Goal: Information Seeking & Learning: Learn about a topic

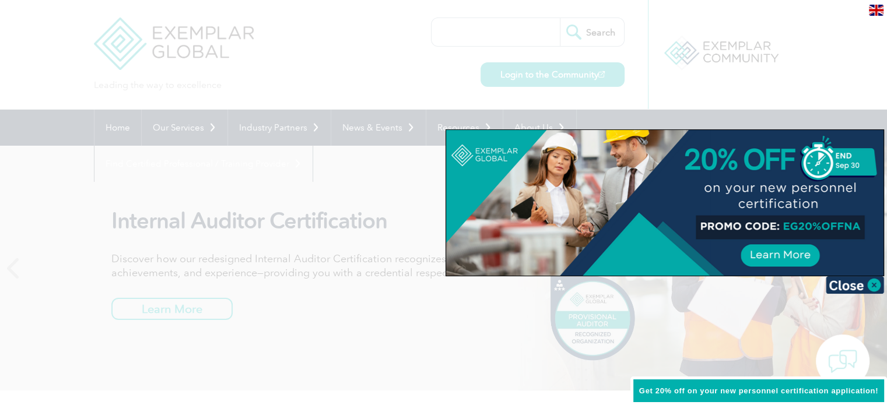
click at [765, 85] on div at bounding box center [443, 202] width 887 height 405
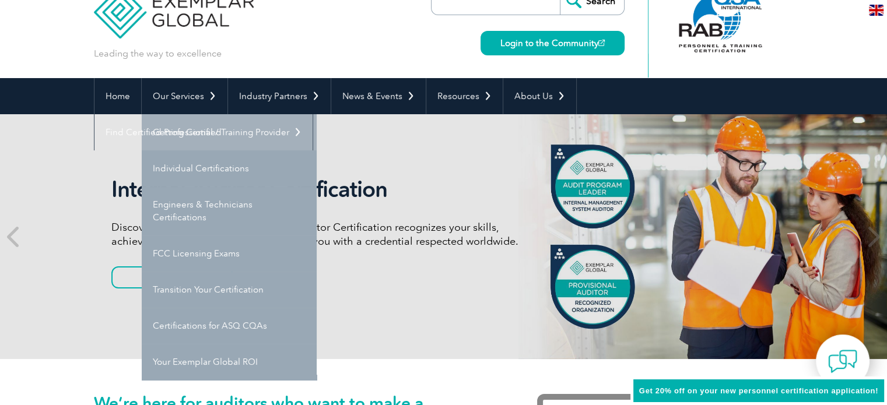
scroll to position [58, 0]
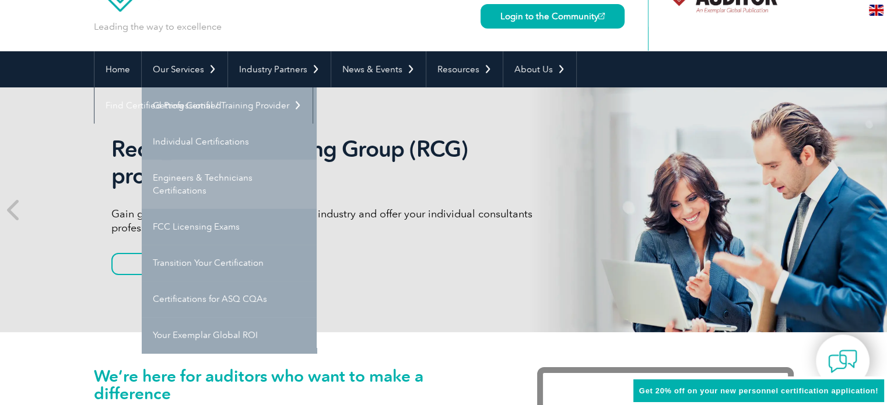
click at [219, 185] on link "Engineers & Technicians Certifications" at bounding box center [229, 184] width 175 height 49
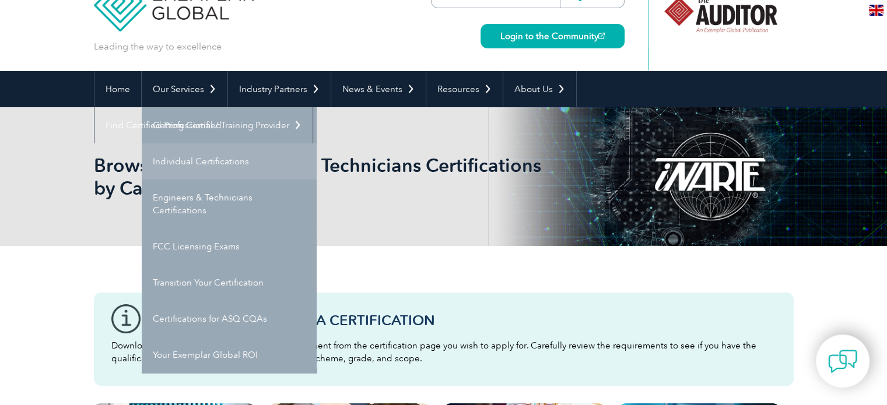
scroll to position [58, 0]
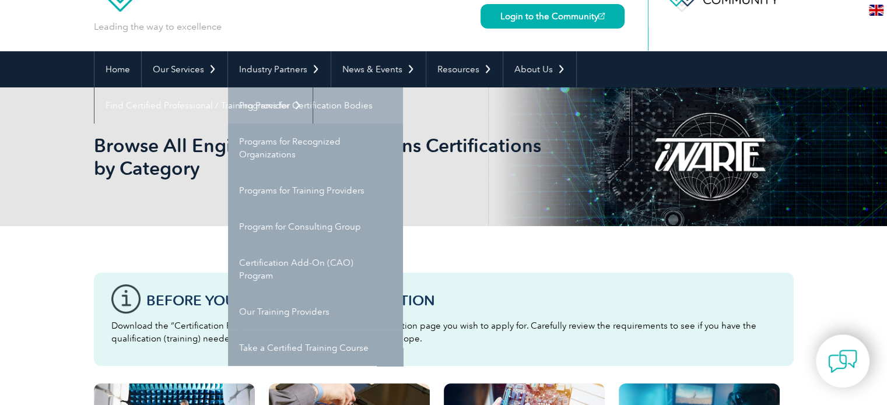
click at [290, 105] on link "Programs for Certification Bodies" at bounding box center [315, 105] width 175 height 36
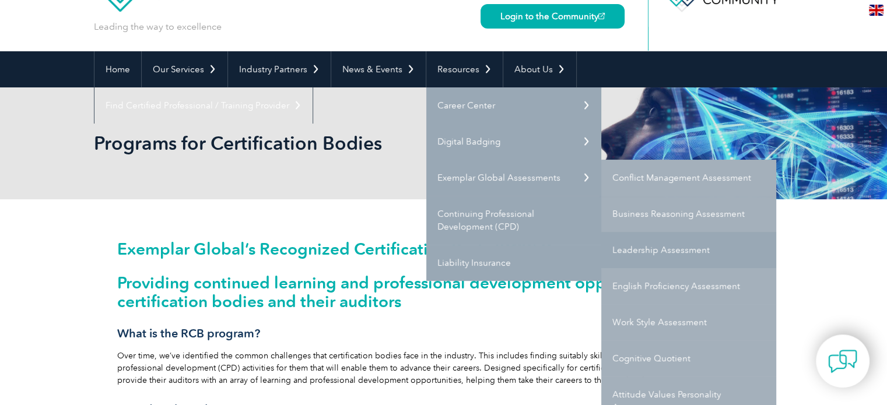
scroll to position [117, 0]
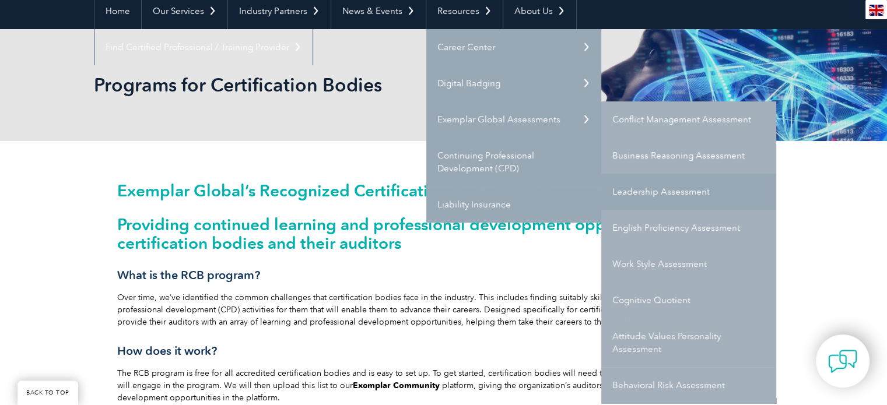
click at [645, 184] on link "Leadership Assessment" at bounding box center [688, 192] width 175 height 36
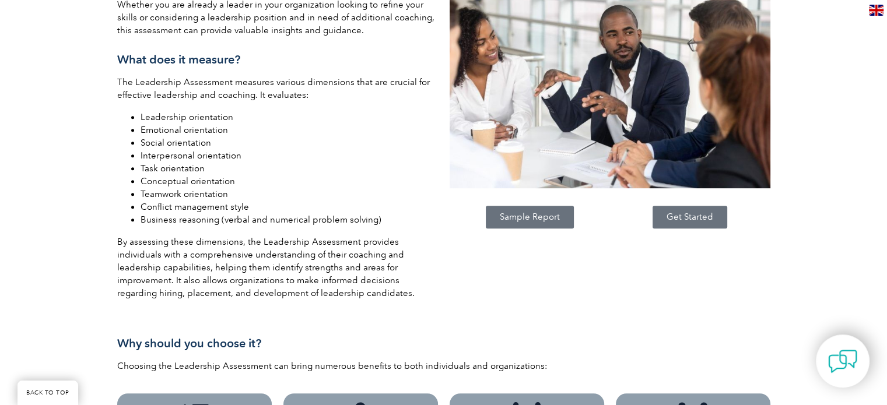
scroll to position [583, 0]
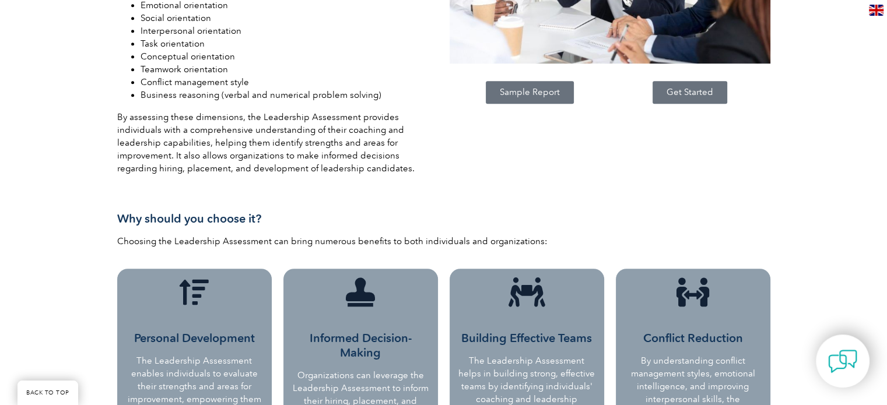
click at [555, 88] on span "Sample Report" at bounding box center [530, 92] width 60 height 9
